Goal: Transaction & Acquisition: Purchase product/service

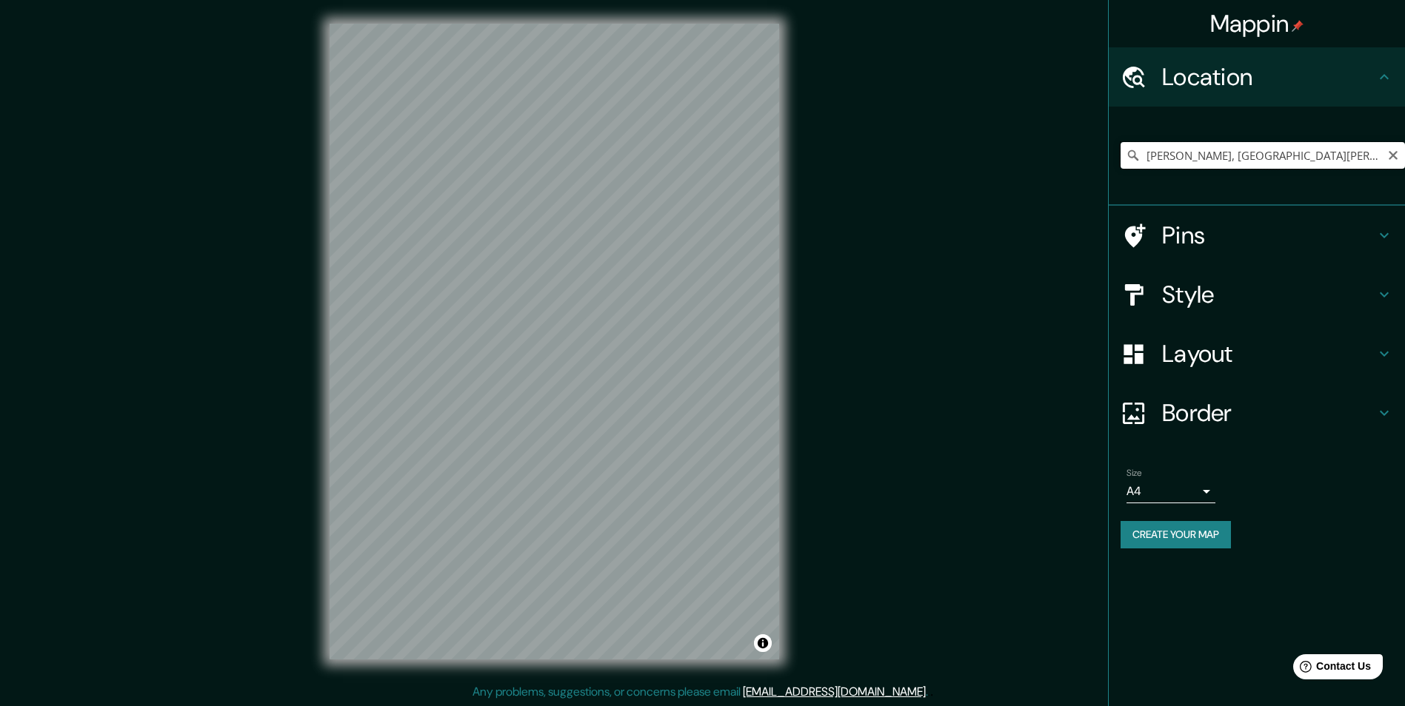
click at [1214, 158] on input "Sahagún, provincia de León, España" at bounding box center [1262, 155] width 284 height 27
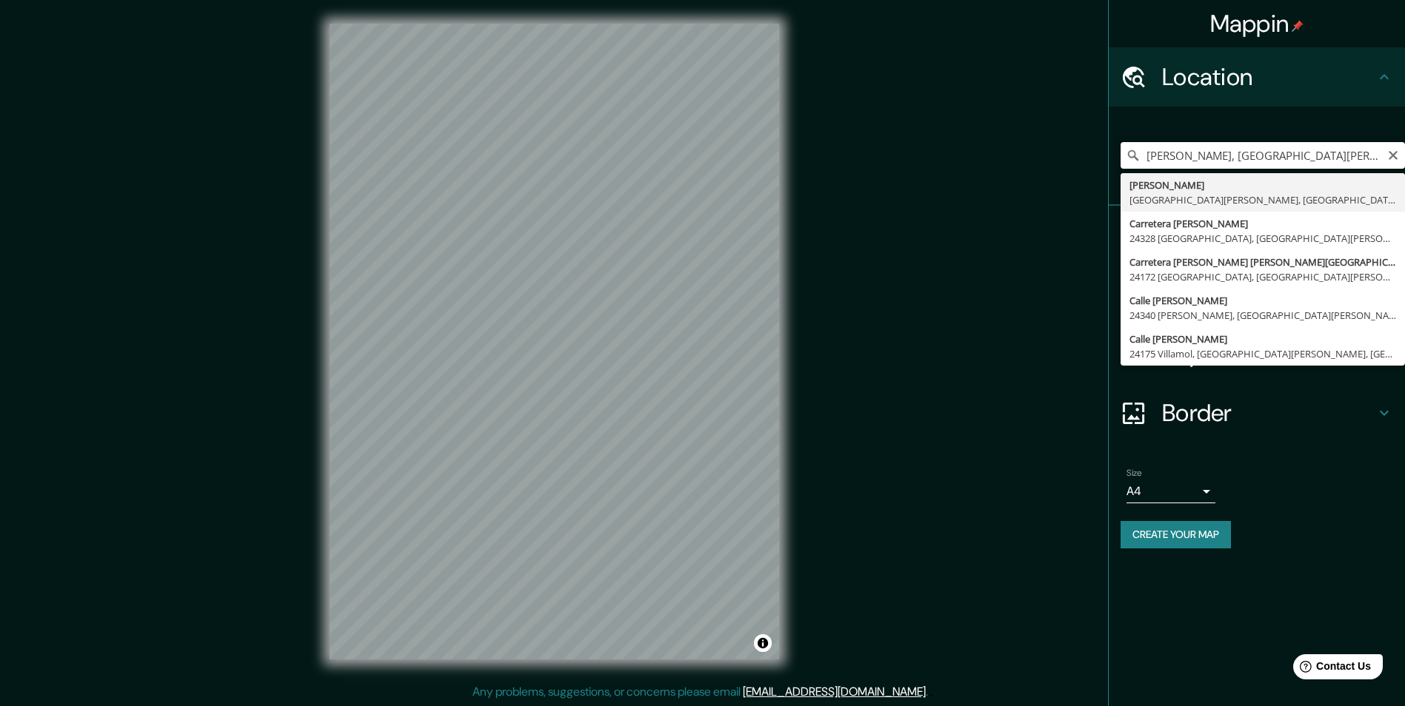
click at [1214, 158] on input "Sahagún, provincia de León, España" at bounding box center [1262, 155] width 284 height 27
paste input "hahjadpur, Bangladesh"
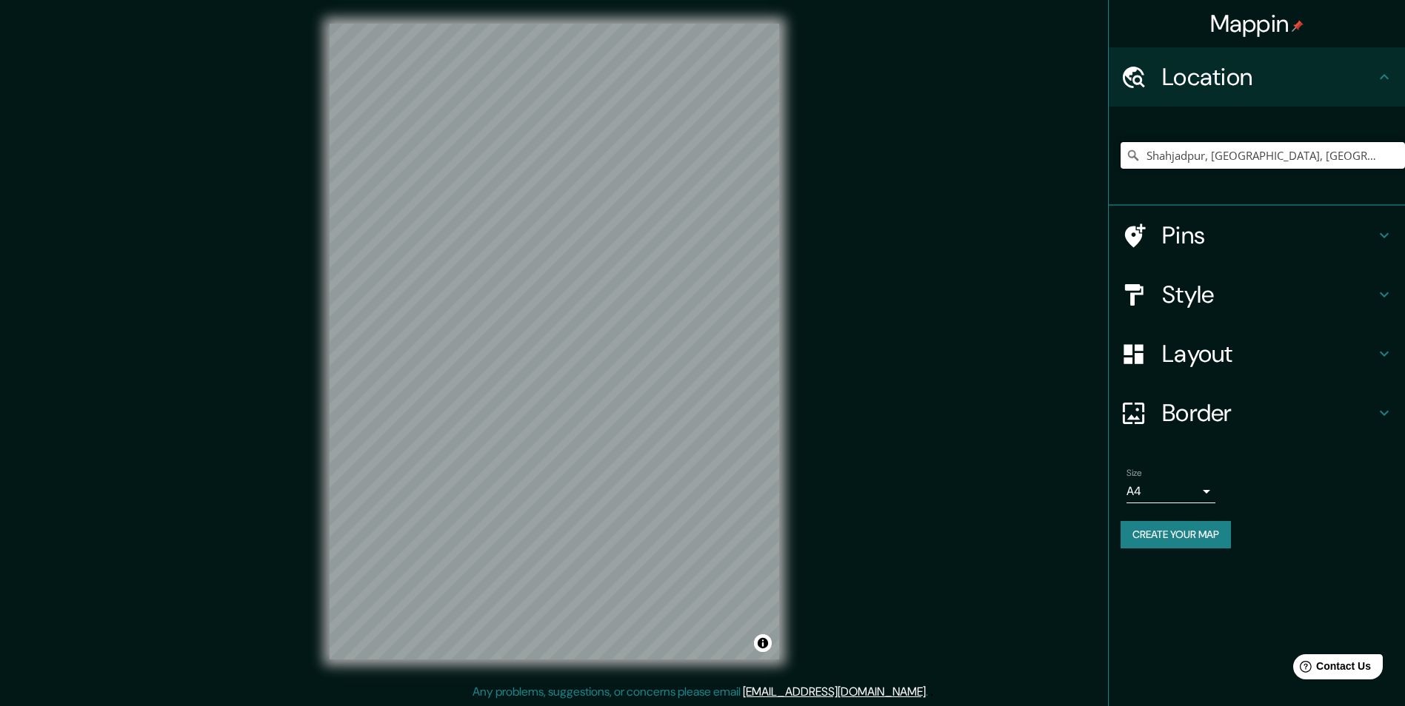
type input "Shahjadpur, Rajshahi, Bangladés"
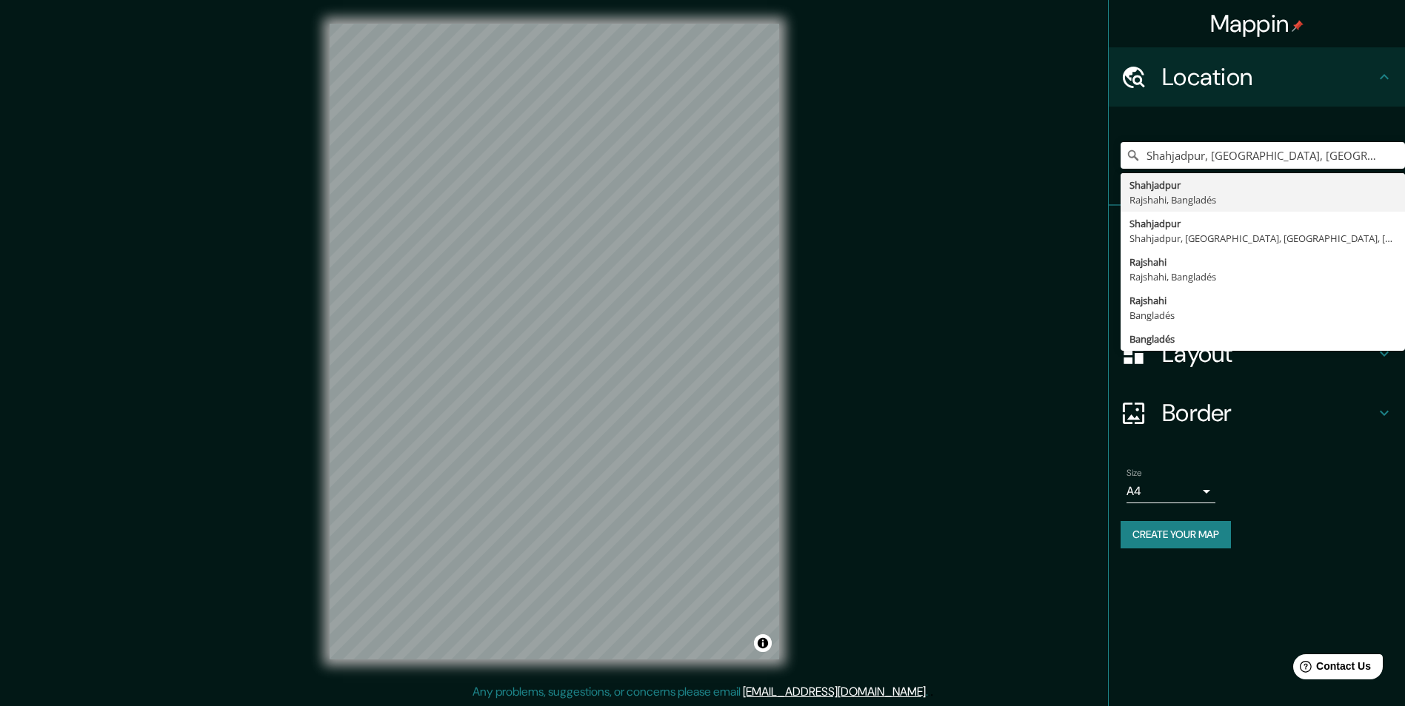
drag, startPoint x: 1319, startPoint y: 538, endPoint x: 1299, endPoint y: 452, distance: 88.2
click at [1318, 537] on div "Create your map" at bounding box center [1256, 534] width 272 height 27
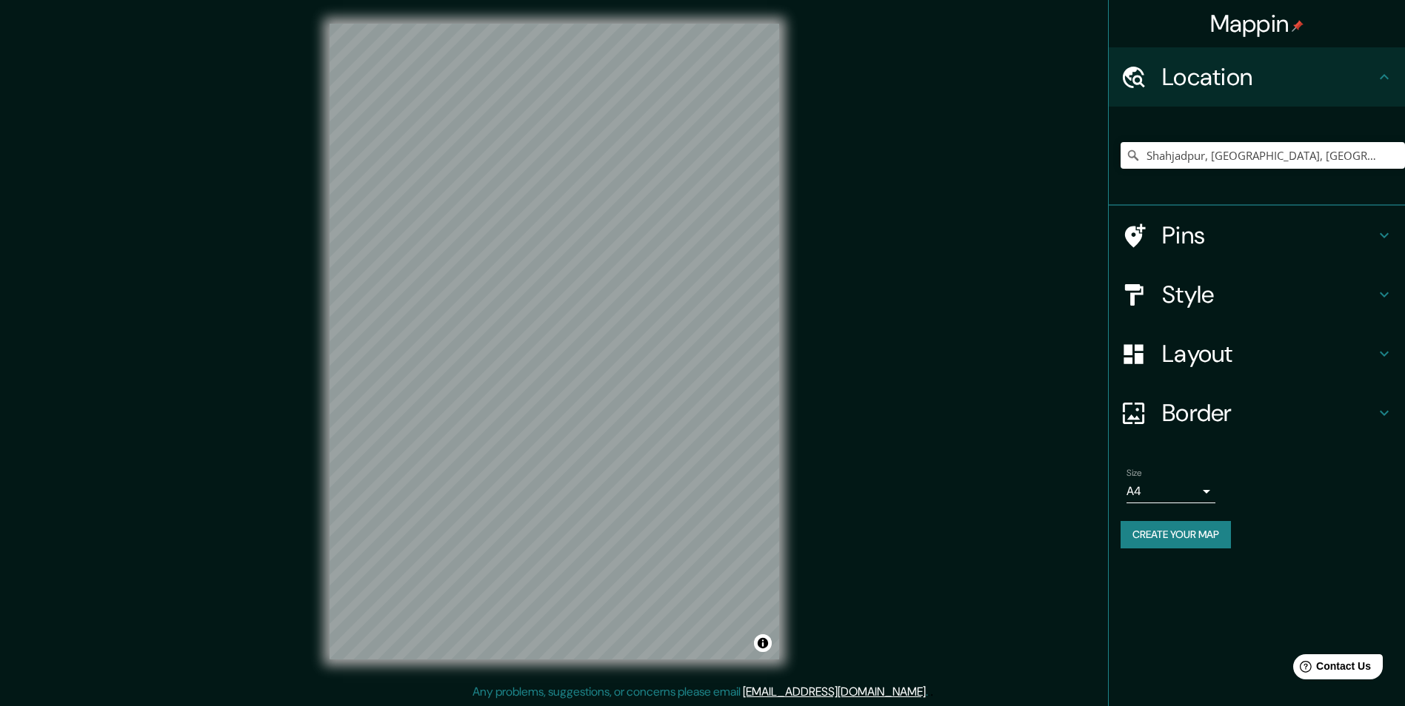
click at [1215, 244] on h4 "Pins" at bounding box center [1268, 236] width 213 height 30
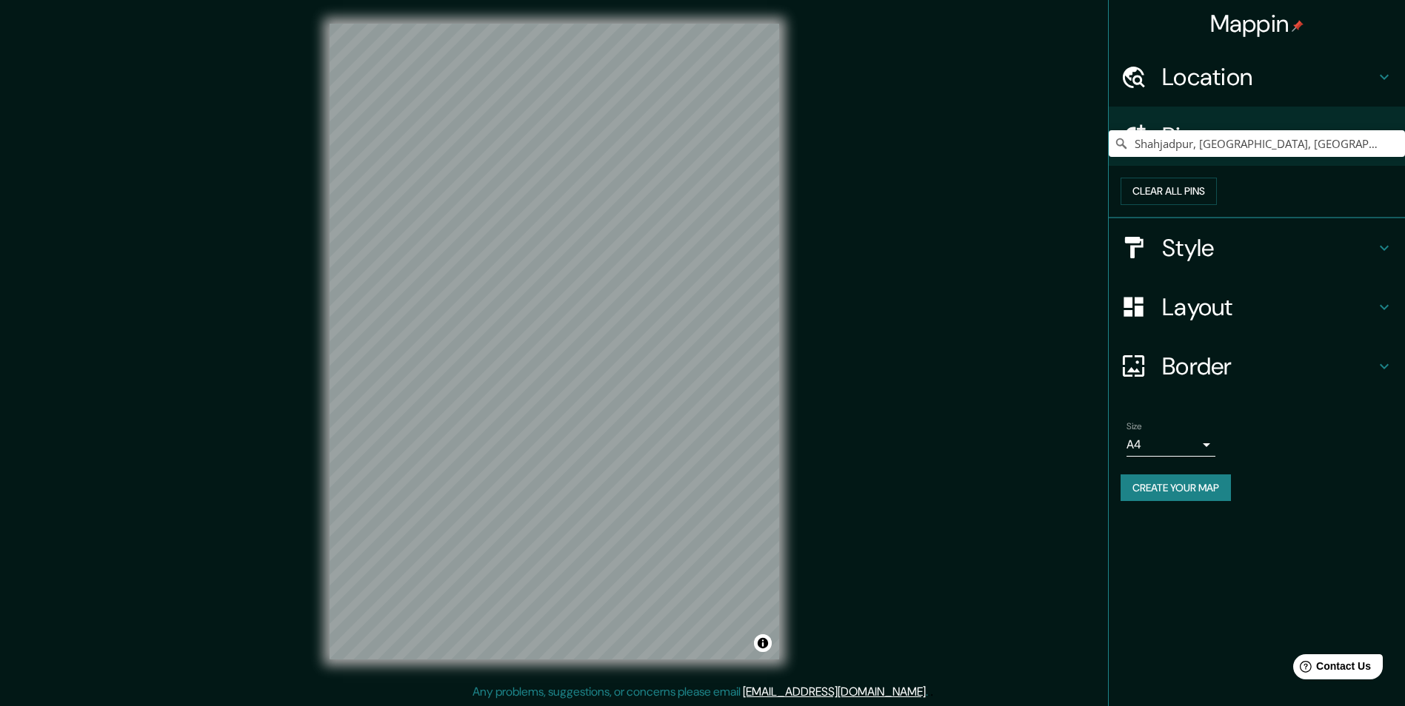
click at [1249, 263] on h4 "Style" at bounding box center [1268, 248] width 213 height 30
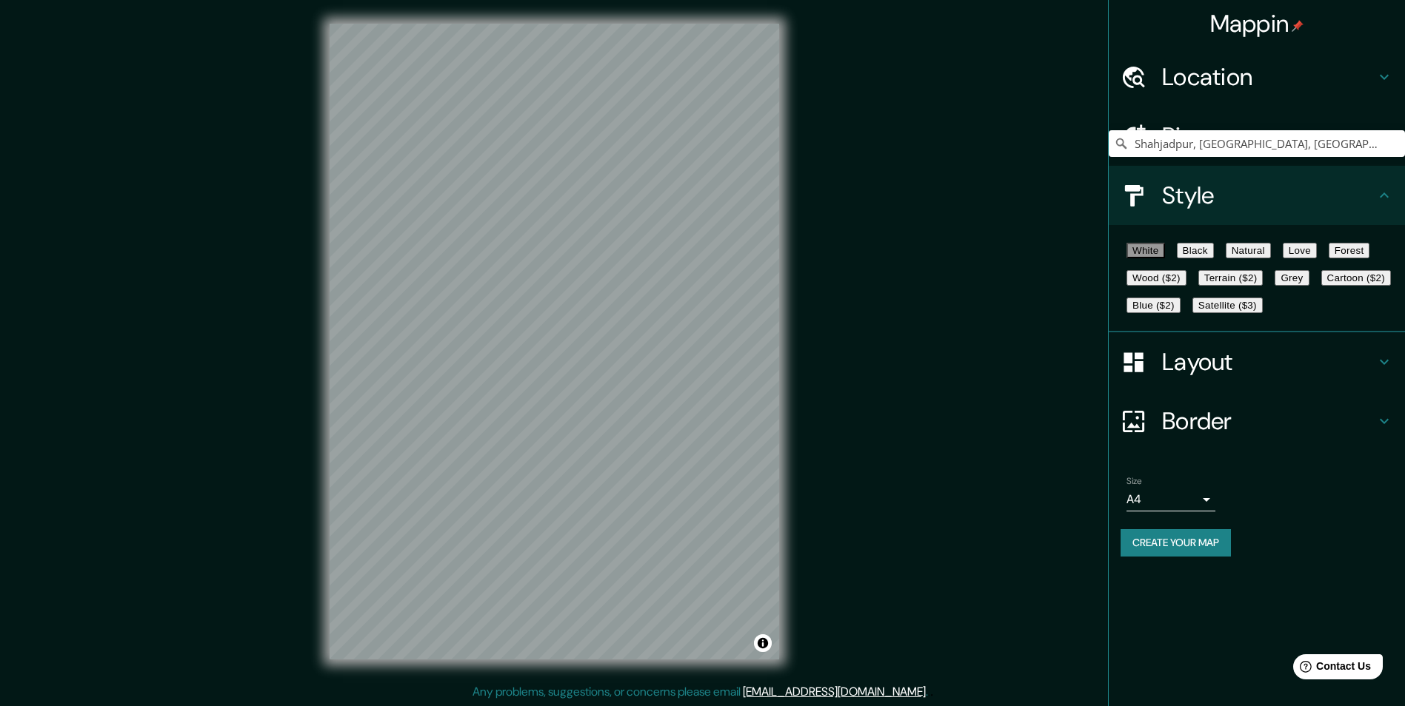
click at [1271, 258] on button "Natural" at bounding box center [1247, 251] width 45 height 16
click at [1204, 557] on button "Create your map" at bounding box center [1175, 542] width 110 height 27
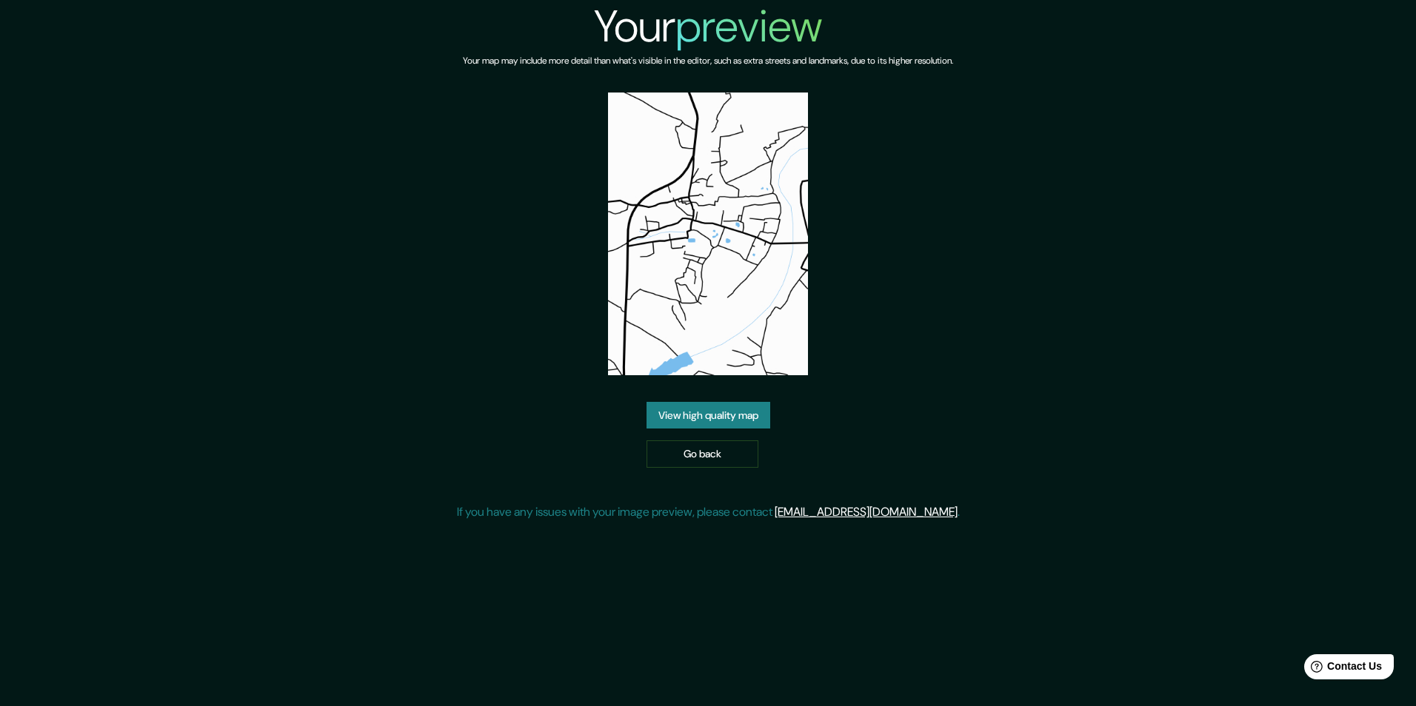
click at [714, 410] on link "View high quality map" at bounding box center [708, 415] width 124 height 27
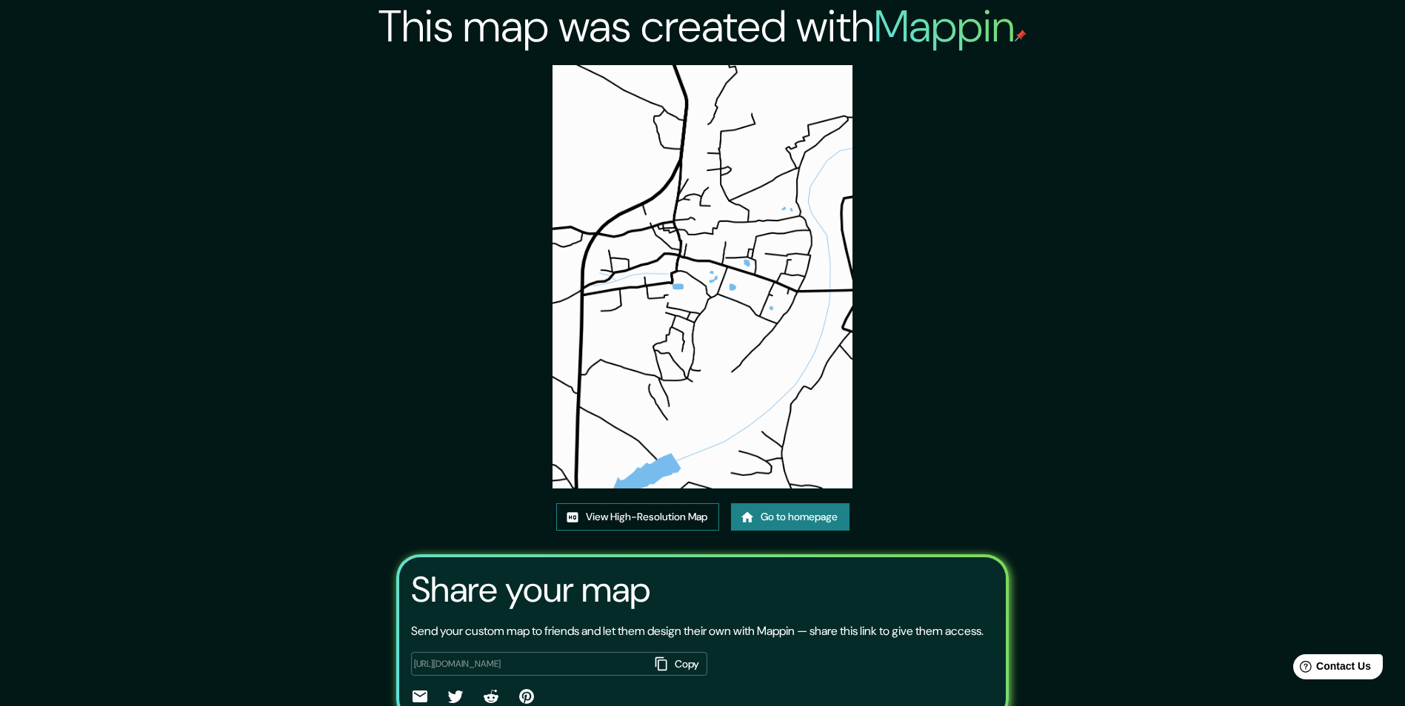
click at [591, 506] on link "View High-Resolution Map" at bounding box center [637, 516] width 163 height 27
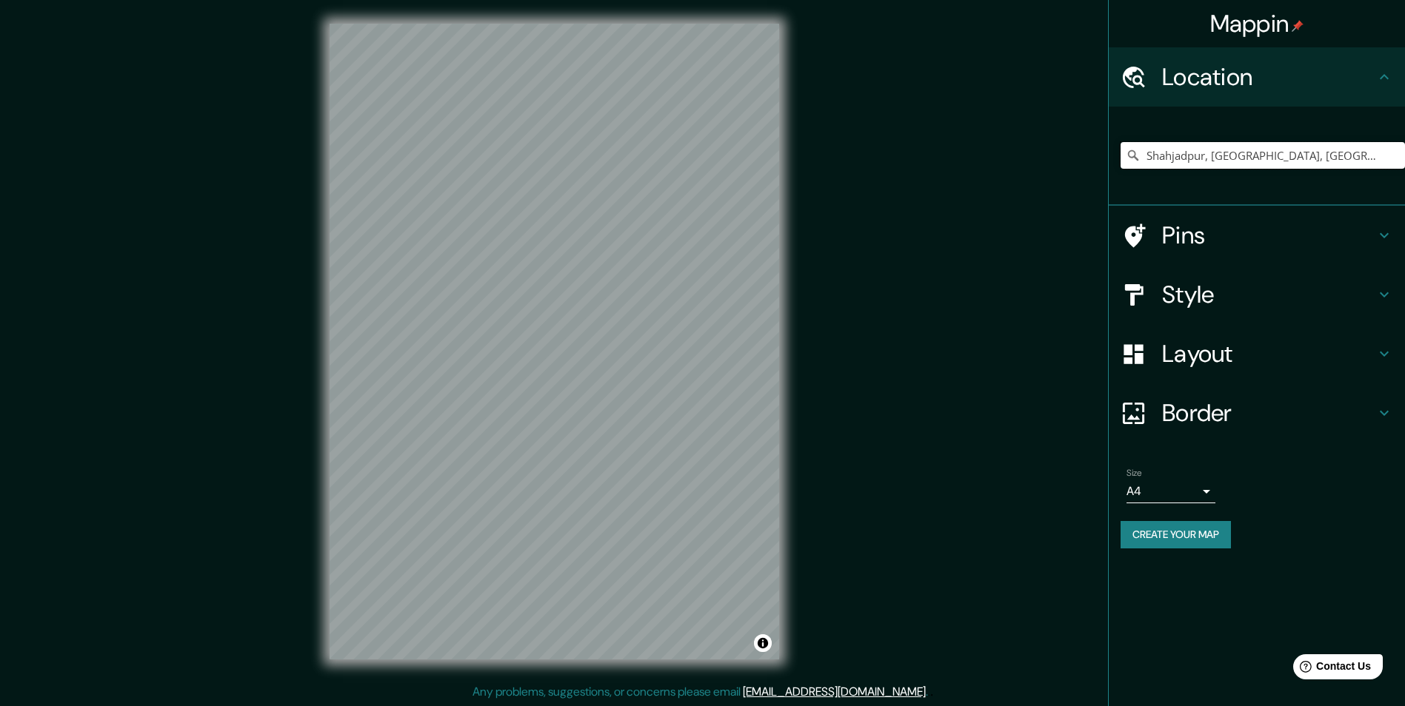
click at [1324, 158] on input "Shahjadpur, [GEOGRAPHIC_DATA], [GEOGRAPHIC_DATA]" at bounding box center [1262, 155] width 284 height 27
drag, startPoint x: 1325, startPoint y: 159, endPoint x: 1062, endPoint y: 189, distance: 264.5
click at [1062, 189] on div "Mappin Location Shahjadpur, Rajshahi, Bangladés Pins Style Layout Border Choose…" at bounding box center [702, 353] width 1405 height 707
paste input "Pick your city or area"
click at [1191, 159] on input "Pick your city or area" at bounding box center [1262, 155] width 284 height 27
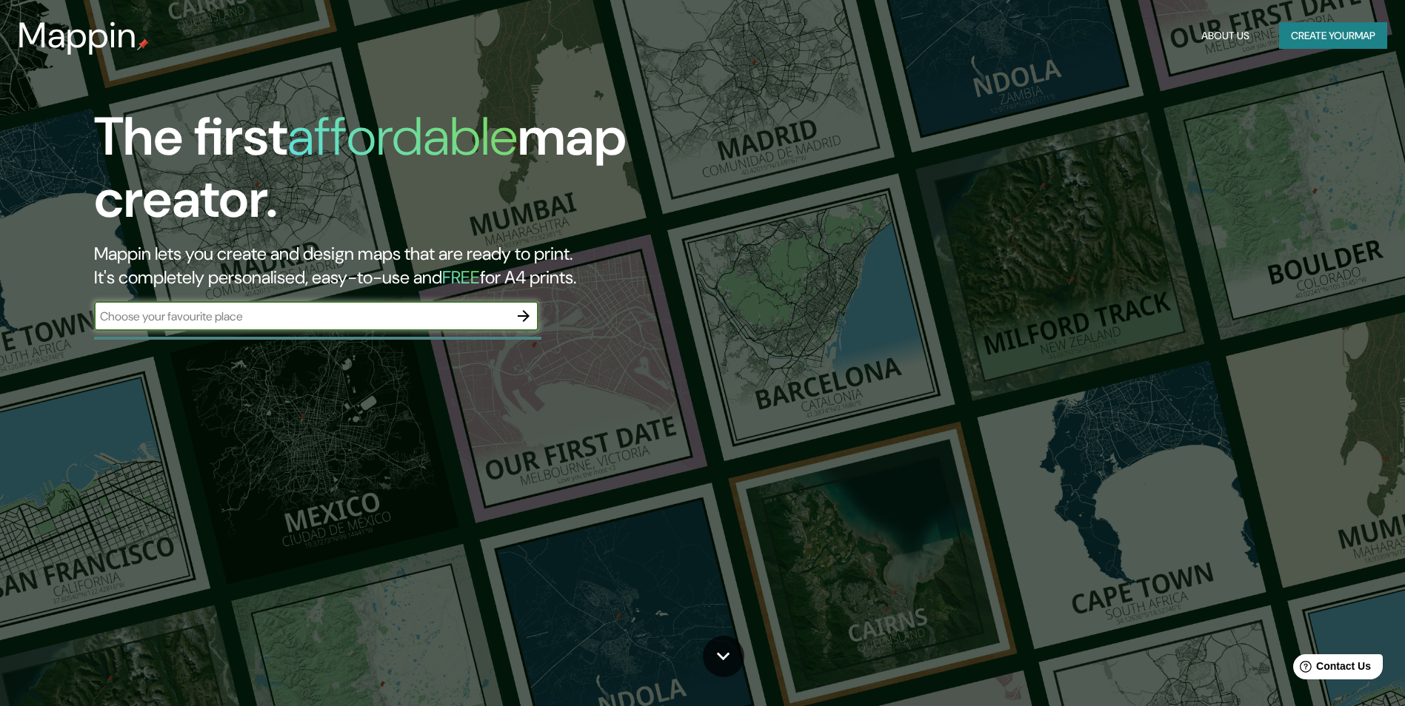
click at [526, 315] on icon "button" at bounding box center [524, 316] width 12 height 12
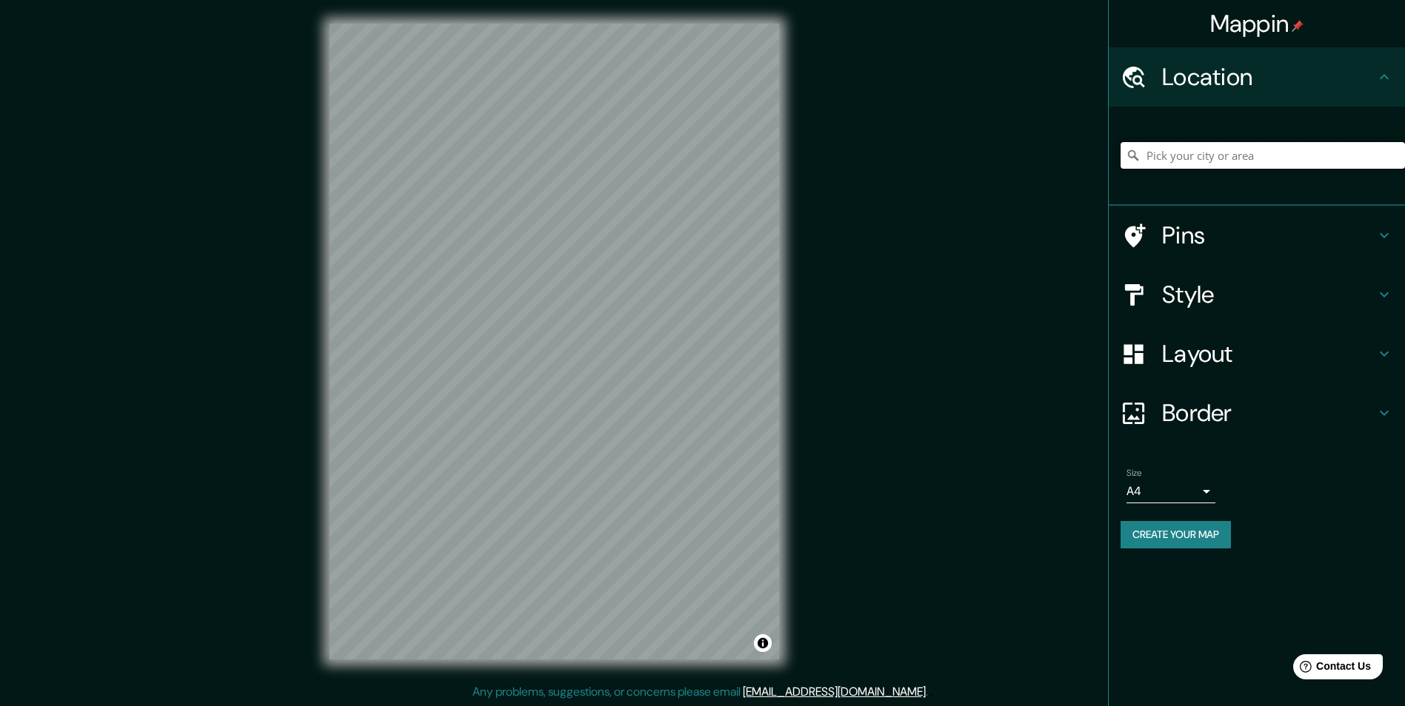
click at [1239, 156] on input "Pick your city or area" at bounding box center [1262, 155] width 284 height 27
paste input "Shahjadpur"
type input "Shahjadpur, Rajshahi, Bangladés"
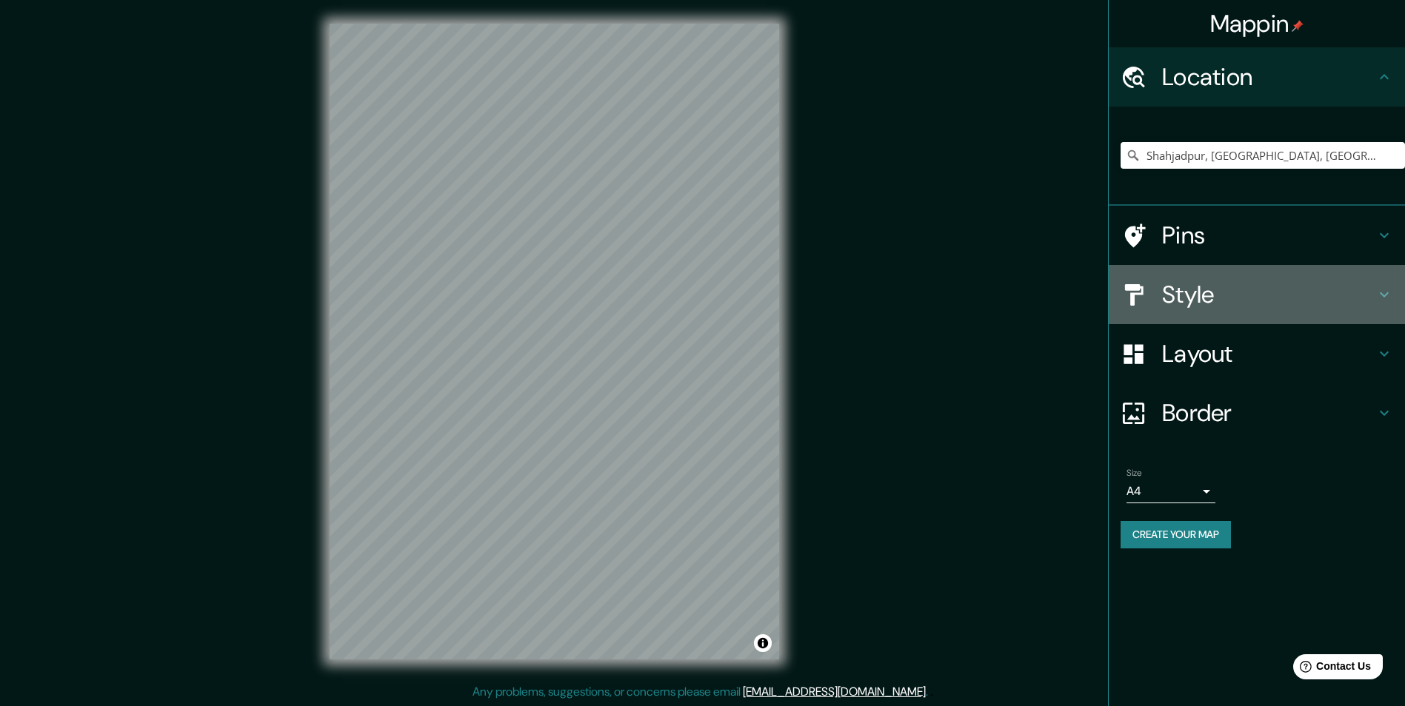
click at [1199, 293] on h4 "Style" at bounding box center [1268, 295] width 213 height 30
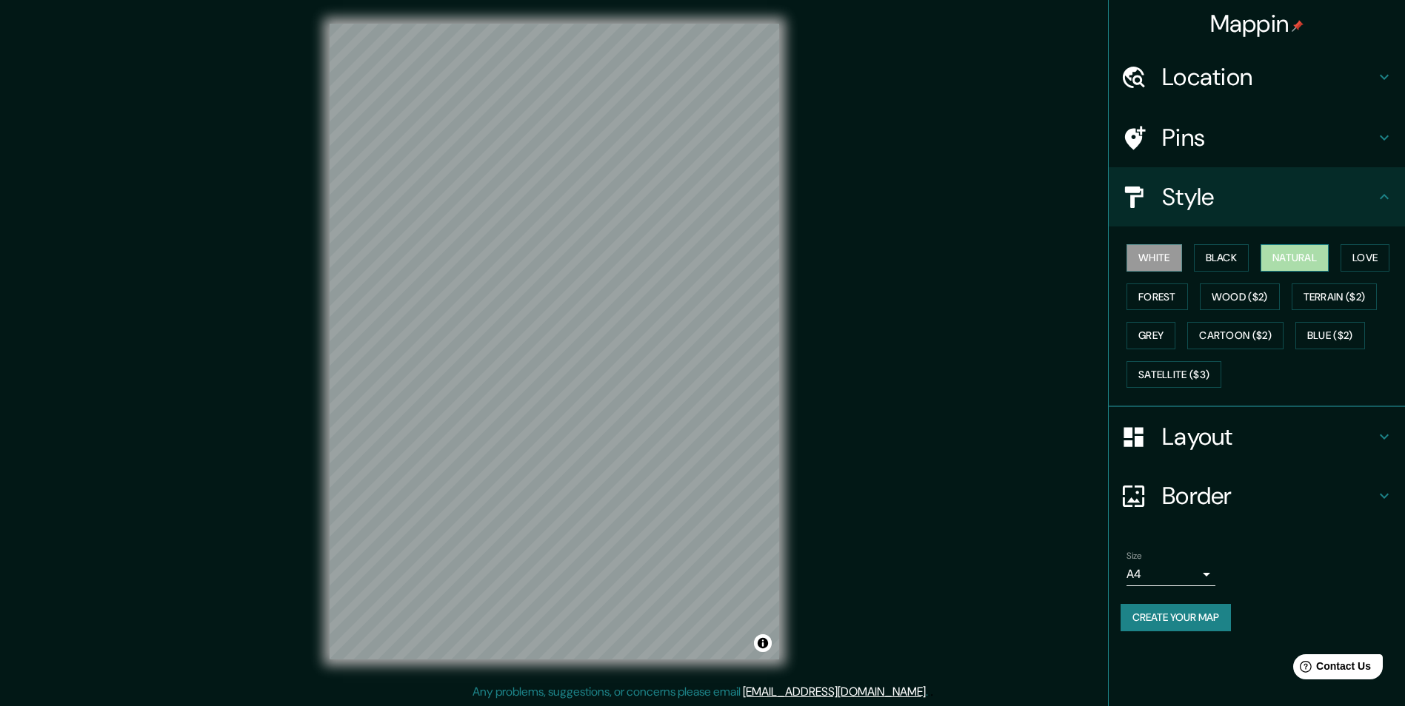
click at [1287, 261] on button "Natural" at bounding box center [1294, 257] width 68 height 27
